Goal: Transaction & Acquisition: Purchase product/service

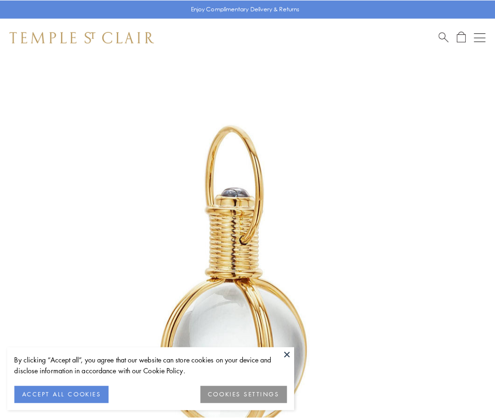
scroll to position [246, 0]
